Goal: Information Seeking & Learning: Learn about a topic

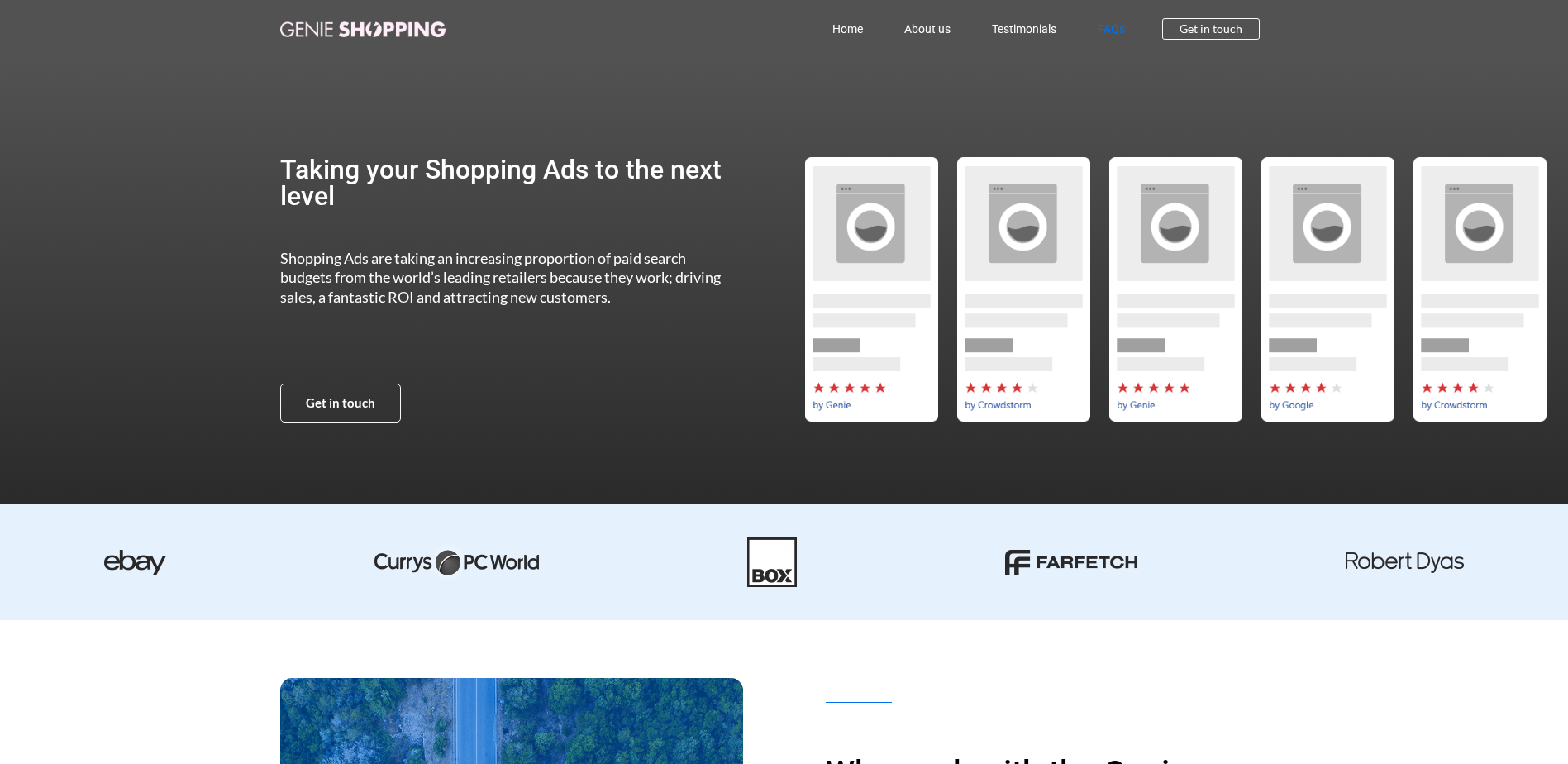
click at [1109, 27] on link "FAQs" at bounding box center [1111, 28] width 69 height 38
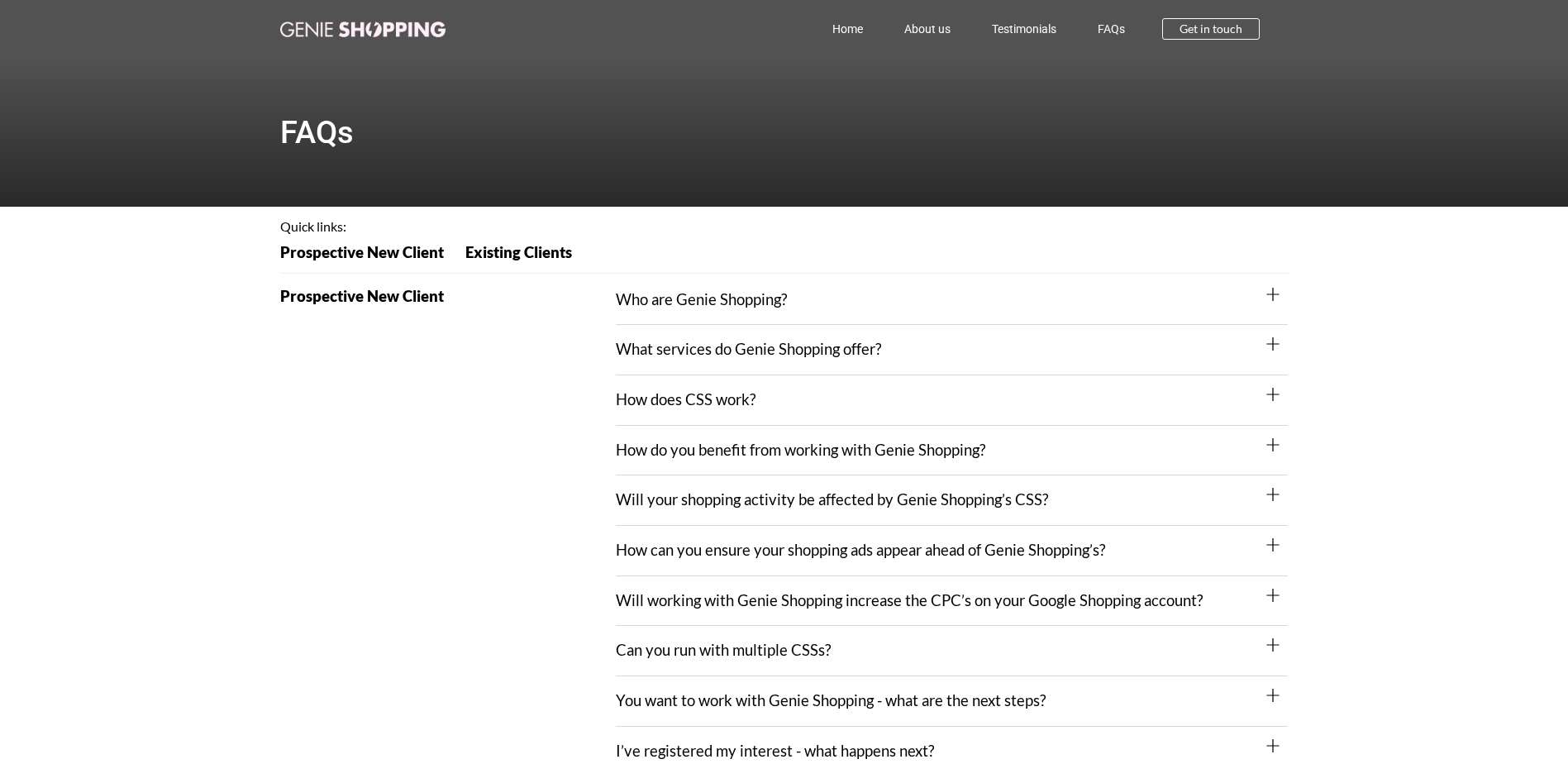
click at [800, 347] on link "What services do Genie Shopping offer?" at bounding box center [748, 349] width 265 height 19
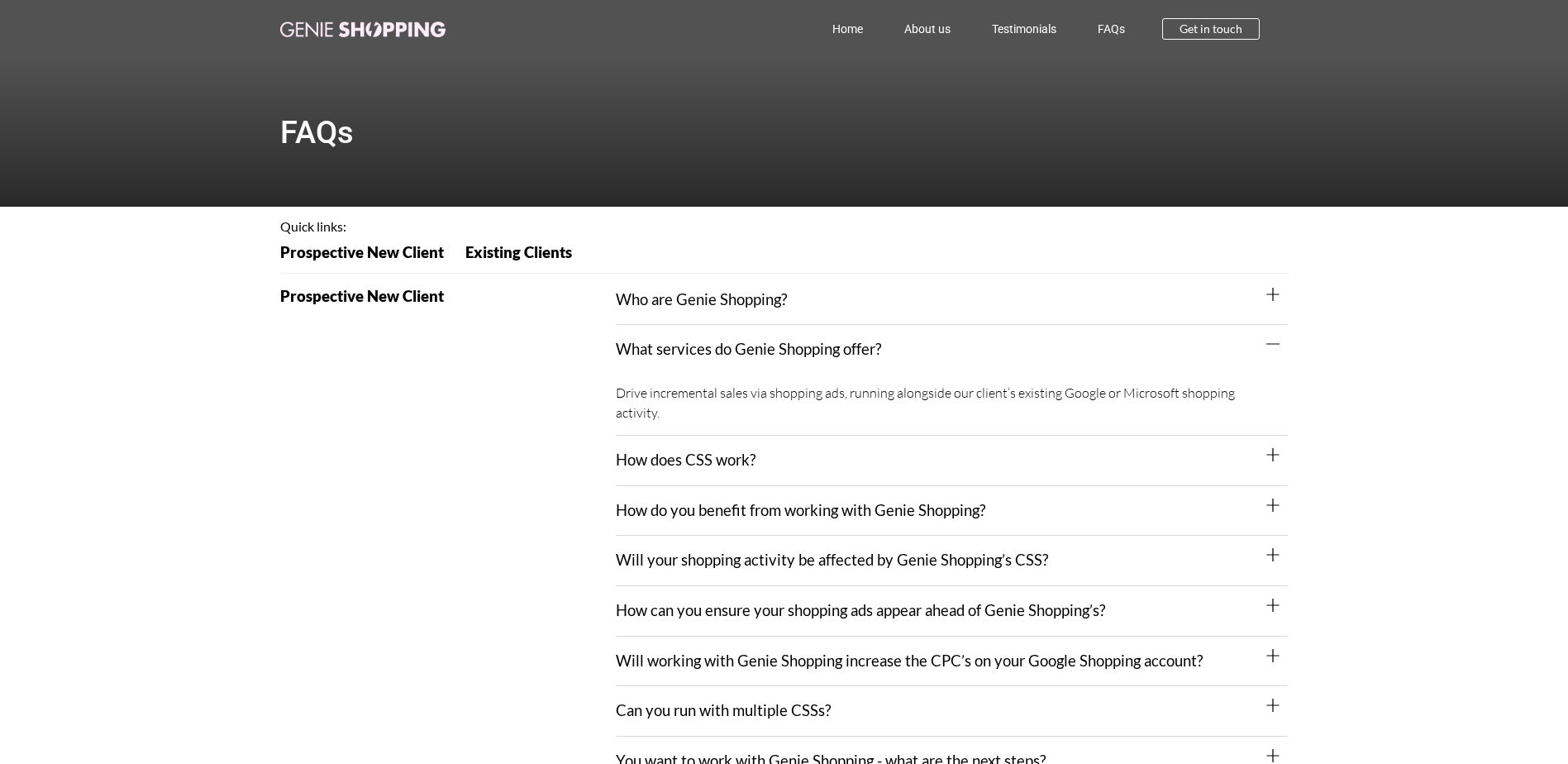
click at [806, 342] on link "What services do Genie Shopping offer?" at bounding box center [748, 349] width 265 height 19
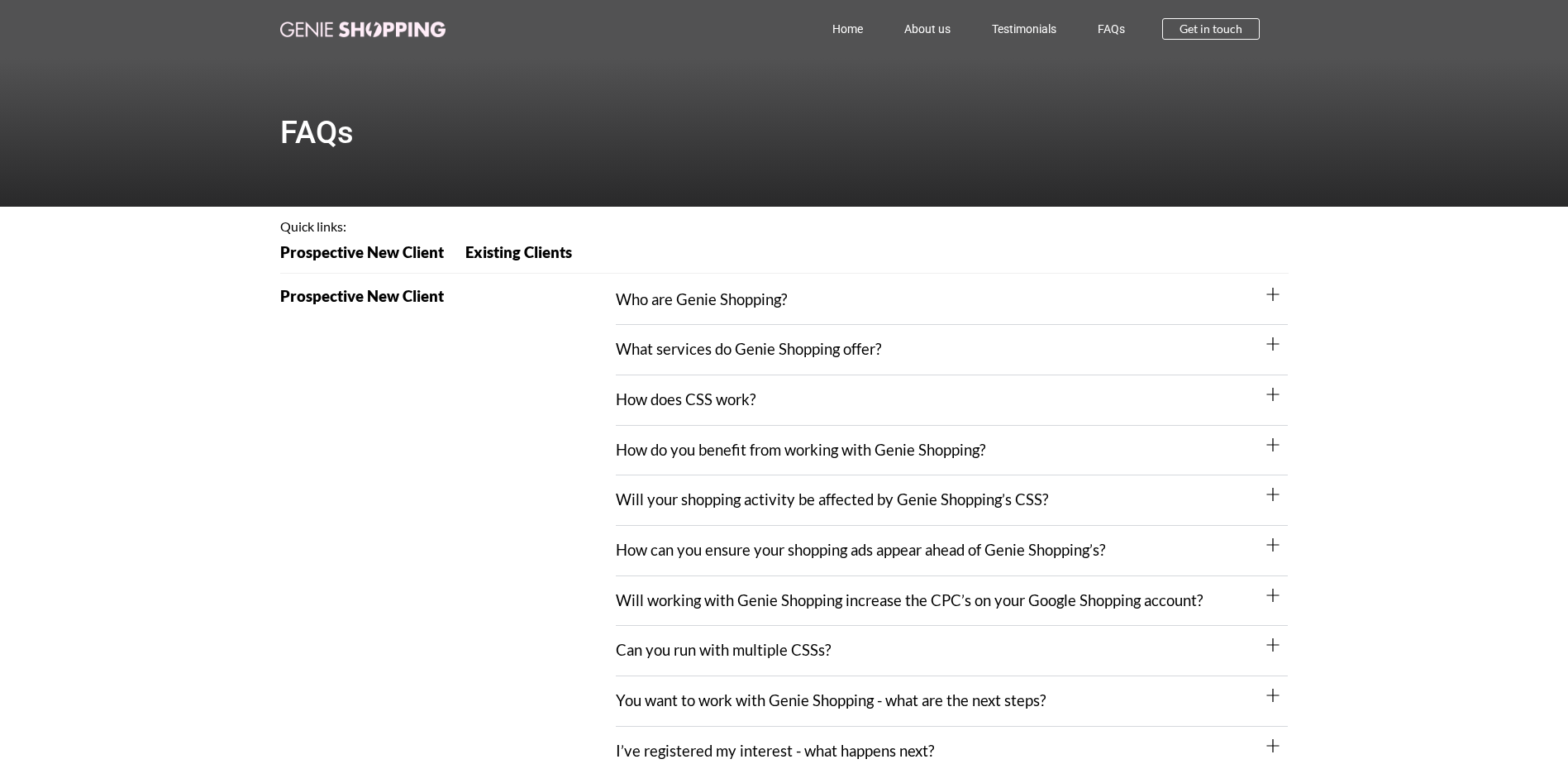
click at [868, 447] on link "How do you benefit from working with Genie Shopping?" at bounding box center [800, 450] width 369 height 19
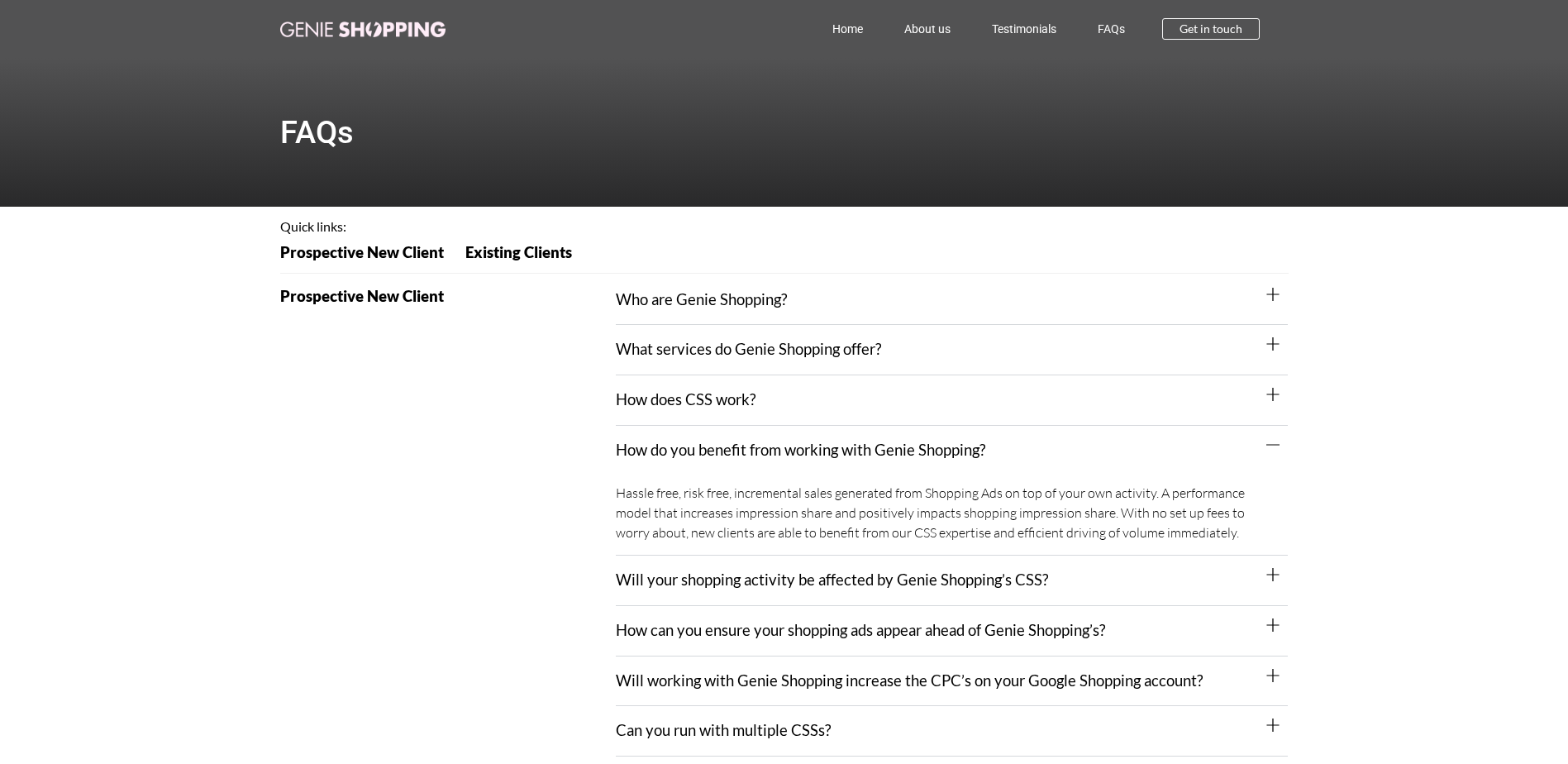
click at [868, 447] on link "How do you benefit from working with Genie Shopping?" at bounding box center [800, 450] width 369 height 19
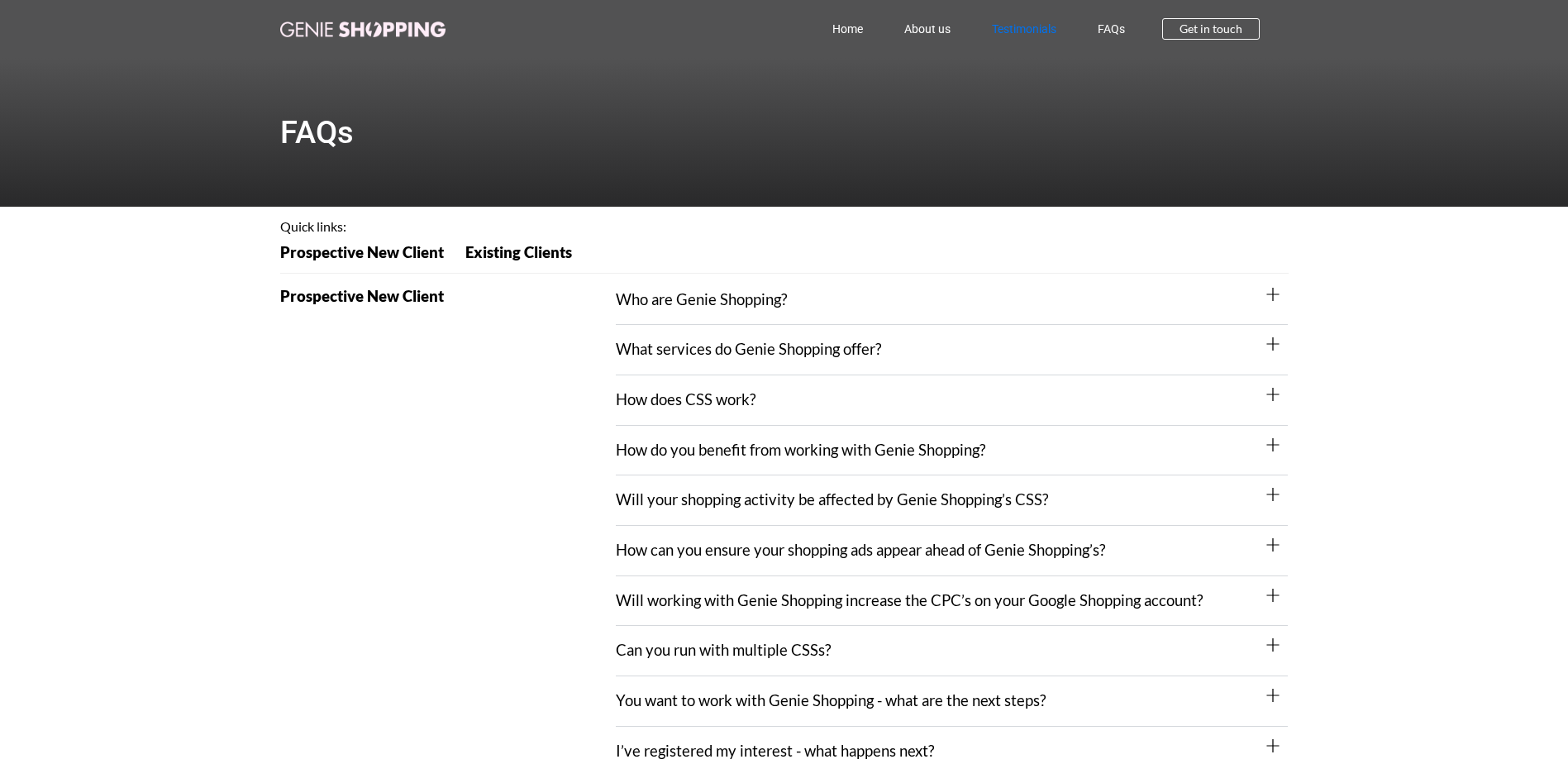
click at [1026, 19] on link "Testimonials" at bounding box center [1025, 28] width 106 height 38
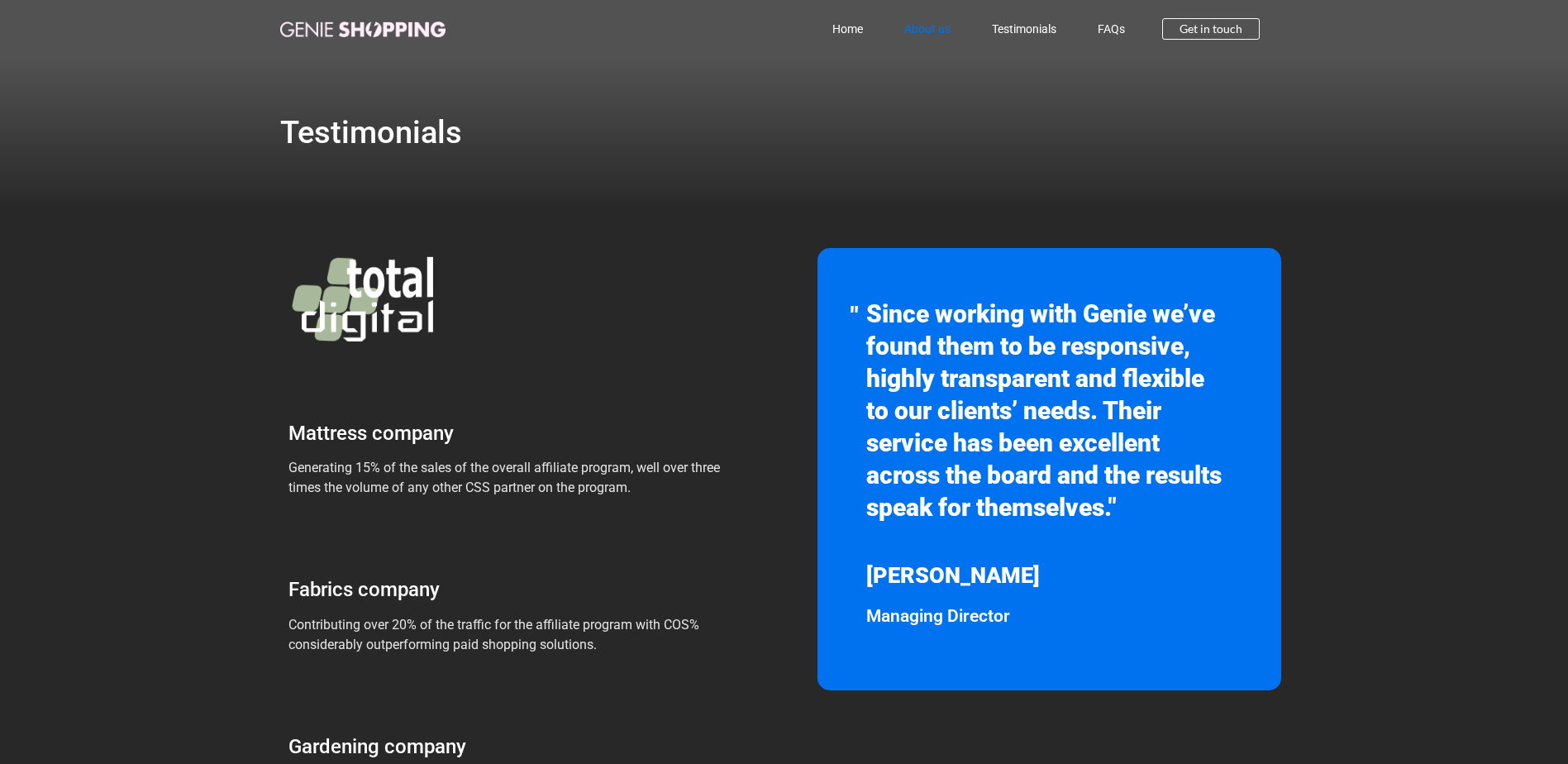
click at [930, 21] on link "About us" at bounding box center [927, 28] width 87 height 38
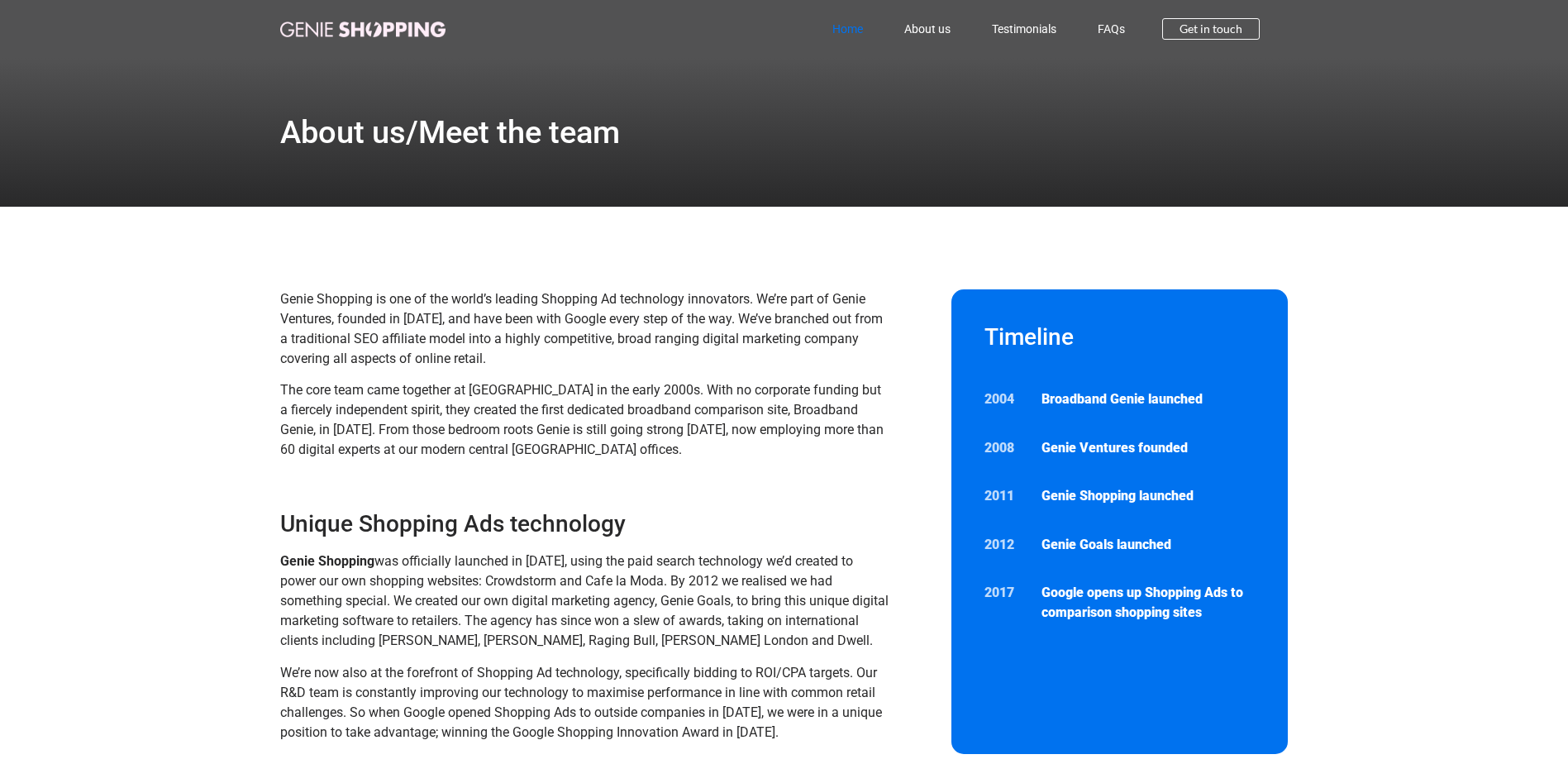
click at [851, 26] on link "Home" at bounding box center [847, 28] width 72 height 38
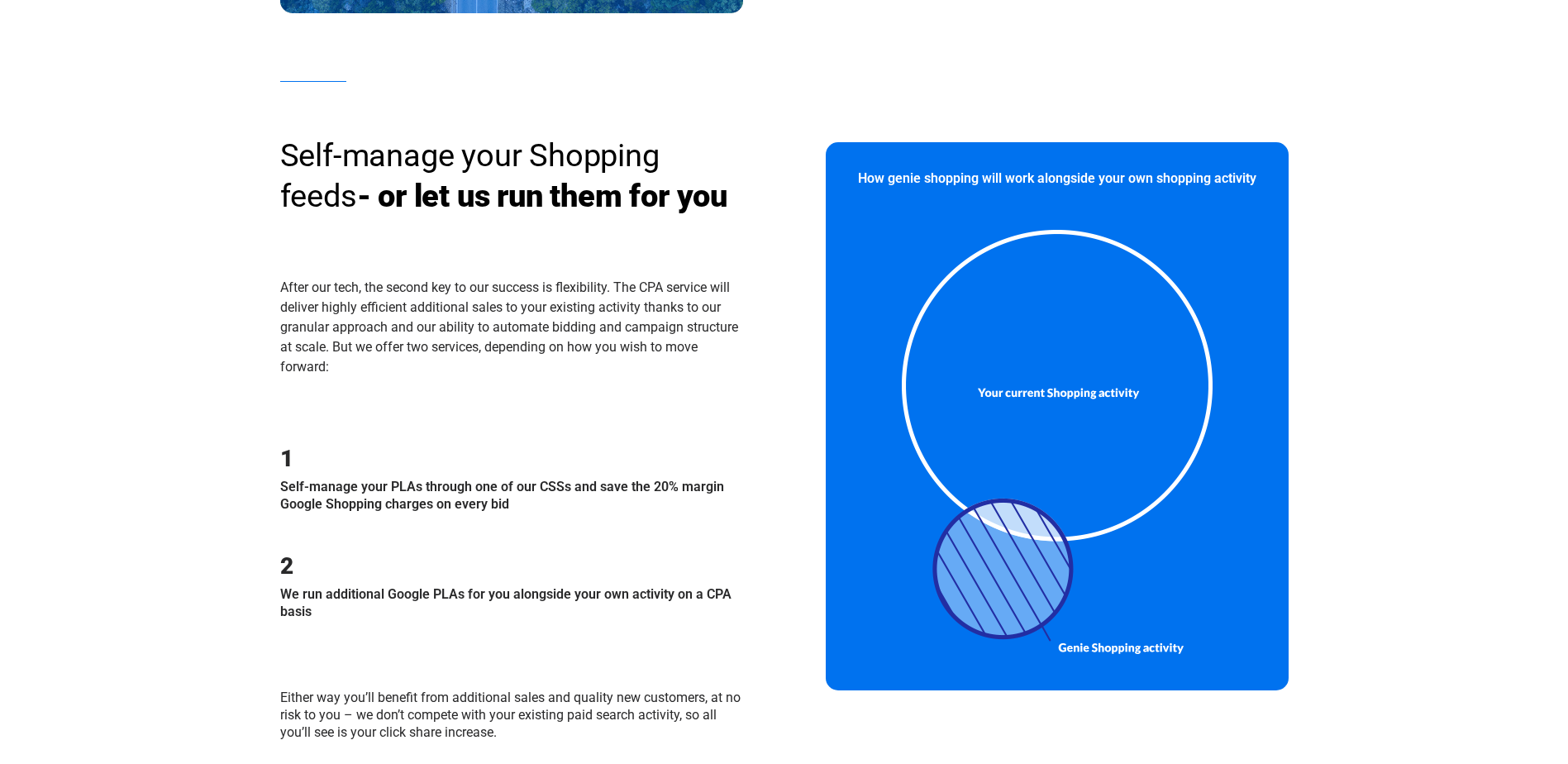
scroll to position [1322, 0]
